Goal: Task Accomplishment & Management: Manage account settings

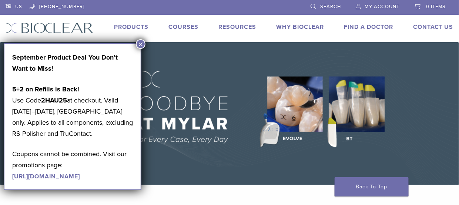
click at [142, 46] on button "×" at bounding box center [141, 44] width 10 height 10
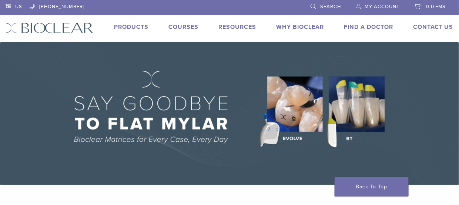
click at [385, 8] on span "My Account" at bounding box center [382, 7] width 35 height 6
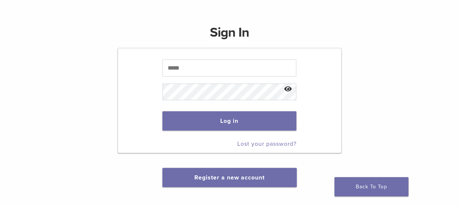
scroll to position [74, 0]
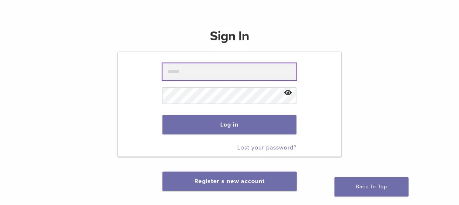
click at [194, 80] on input "text" at bounding box center [230, 71] width 134 height 17
type input "**********"
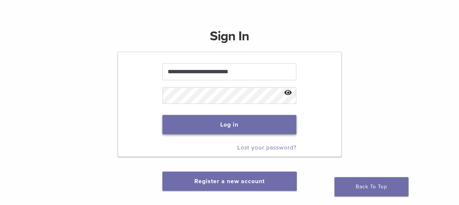
click at [228, 134] on button "Log in" at bounding box center [230, 124] width 134 height 19
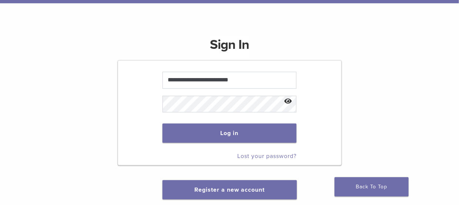
scroll to position [111, 0]
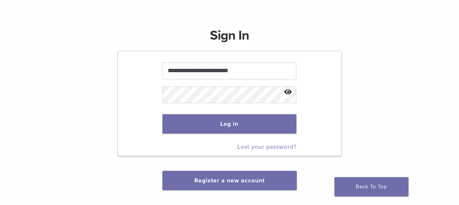
click at [291, 100] on button "Show password" at bounding box center [289, 92] width 16 height 19
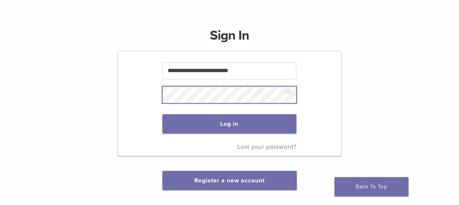
click at [163, 114] on button "Log in" at bounding box center [230, 123] width 134 height 19
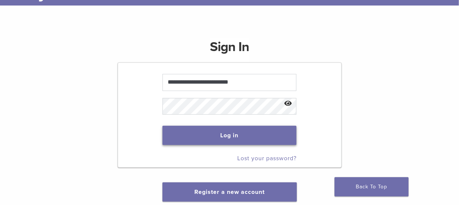
scroll to position [111, 0]
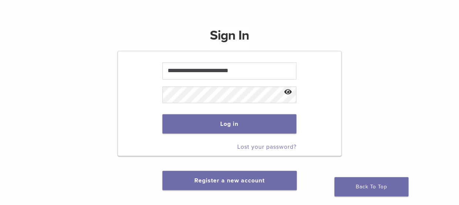
click at [247, 151] on link "Lost your password?" at bounding box center [266, 146] width 59 height 7
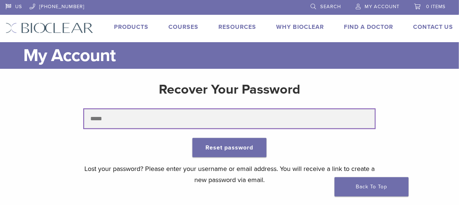
click at [140, 124] on input "text" at bounding box center [229, 118] width 291 height 19
type input "**********"
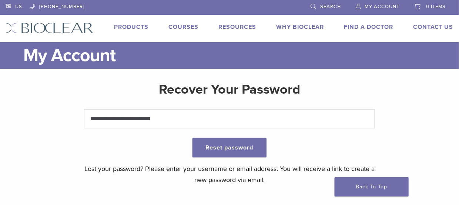
type button "Reset password"
click at [239, 153] on button "Reset password" at bounding box center [230, 147] width 74 height 19
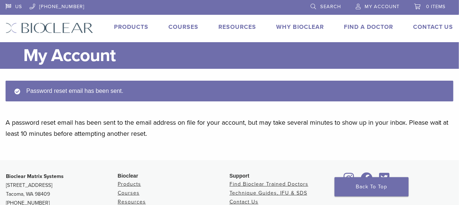
click at [370, 4] on span "My Account" at bounding box center [382, 7] width 35 height 6
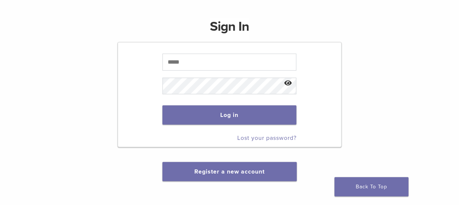
scroll to position [111, 0]
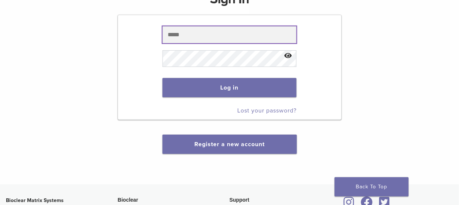
click at [191, 43] on input "text" at bounding box center [230, 34] width 134 height 17
type input "**********"
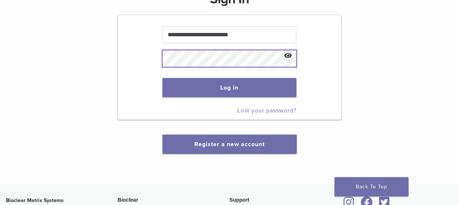
click at [149, 65] on form "**********" at bounding box center [230, 67] width 224 height 105
click at [163, 78] on button "Log in" at bounding box center [230, 87] width 134 height 19
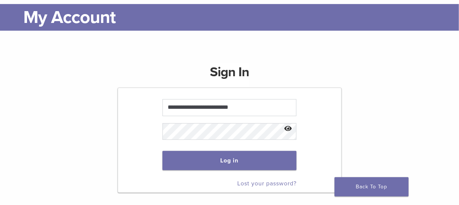
scroll to position [111, 0]
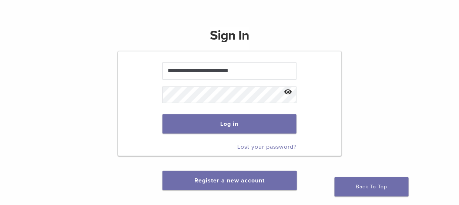
click at [253, 151] on link "Lost your password?" at bounding box center [266, 146] width 59 height 7
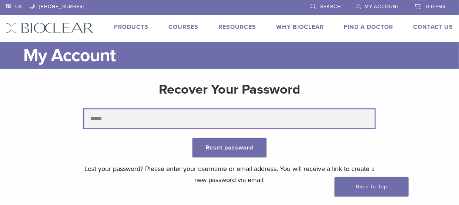
click at [101, 128] on input "text" at bounding box center [229, 118] width 291 height 19
type input "**********"
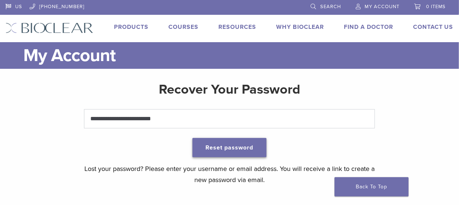
click at [212, 153] on button "Reset password" at bounding box center [230, 147] width 74 height 19
